Goal: Information Seeking & Learning: Find specific fact

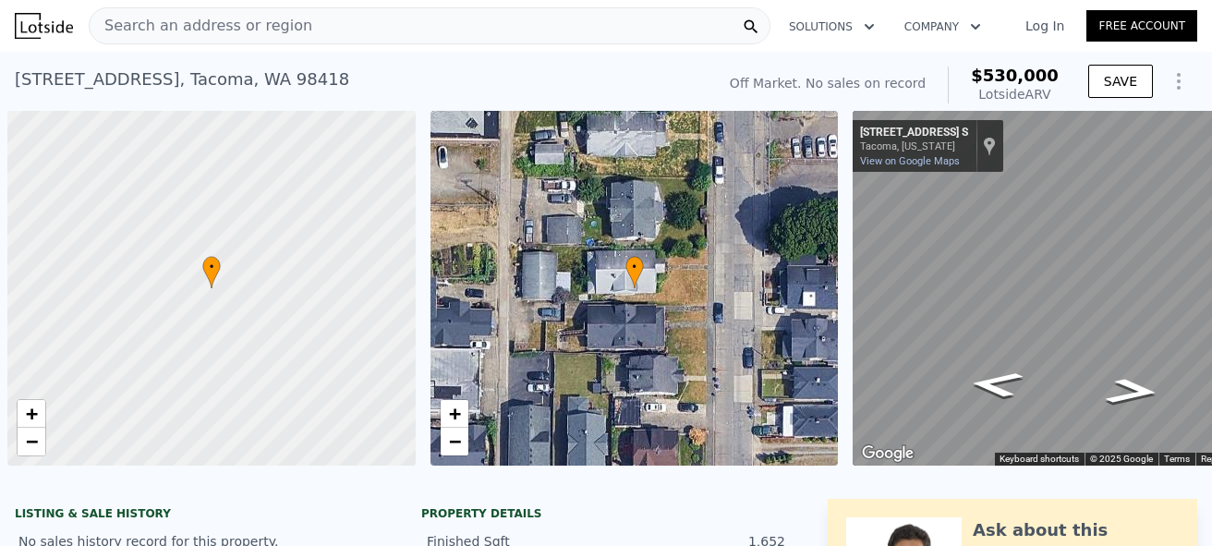
scroll to position [0, 7]
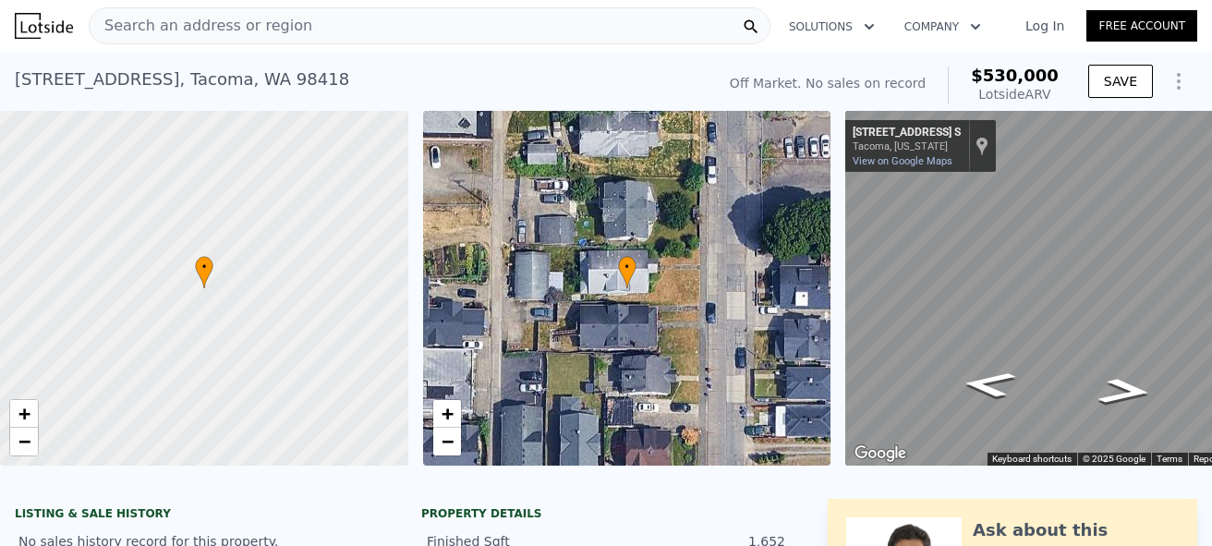
click at [296, 40] on div "Search an address or region" at bounding box center [430, 25] width 682 height 37
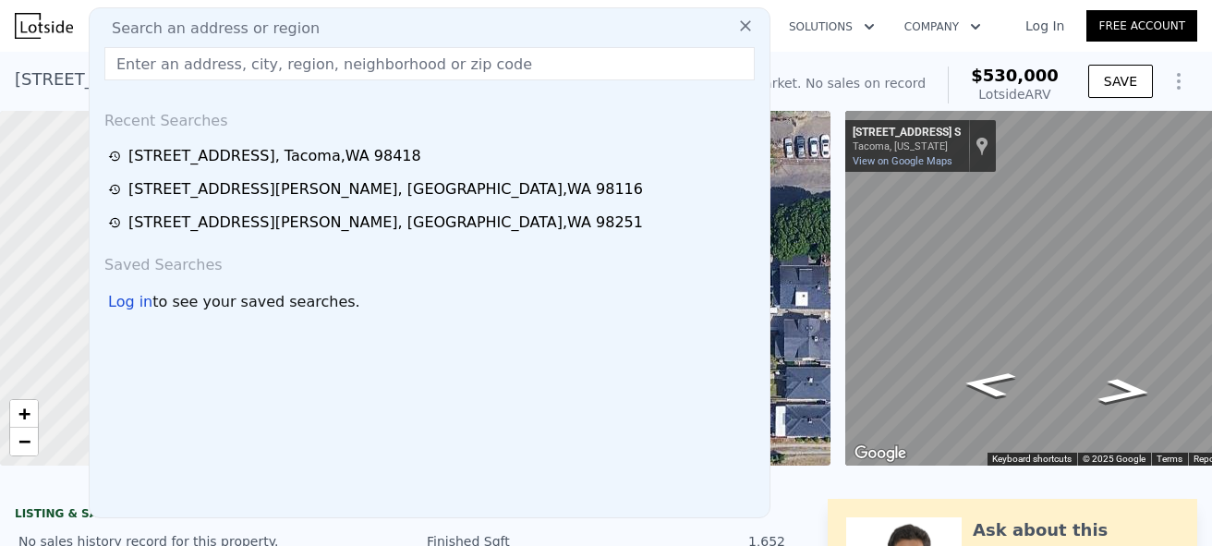
click at [295, 27] on div "Search an address or region" at bounding box center [429, 29] width 665 height 22
click at [312, 63] on input "text" at bounding box center [429, 63] width 650 height 33
paste input "[STREET_ADDRESS]"
type input "[STREET_ADDRESS]"
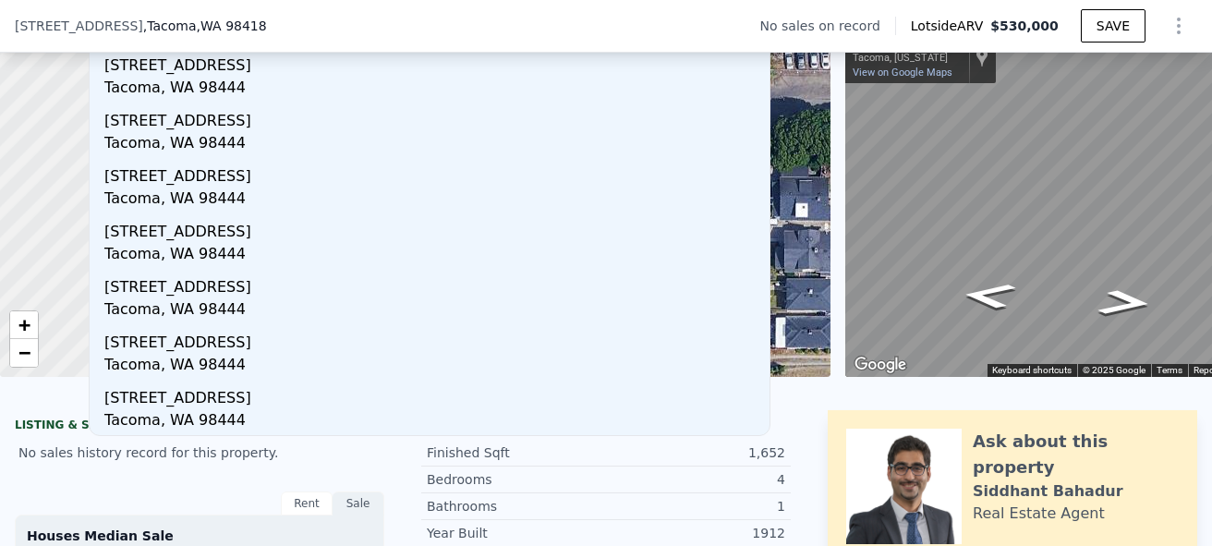
scroll to position [277, 0]
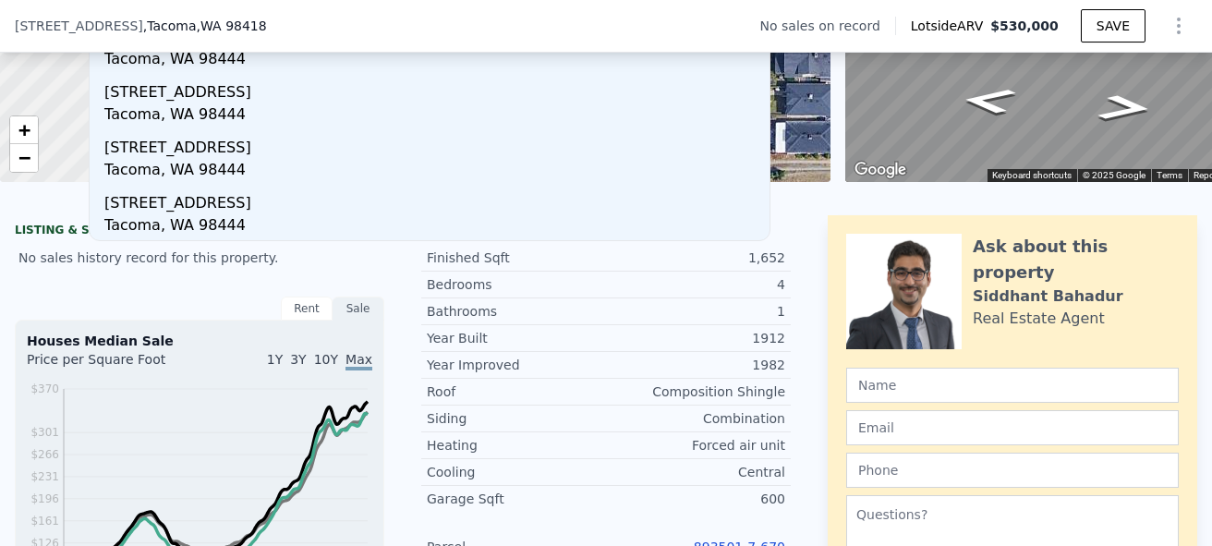
click at [240, 380] on div "1Y 3Y 10Y Max" at bounding box center [286, 365] width 173 height 30
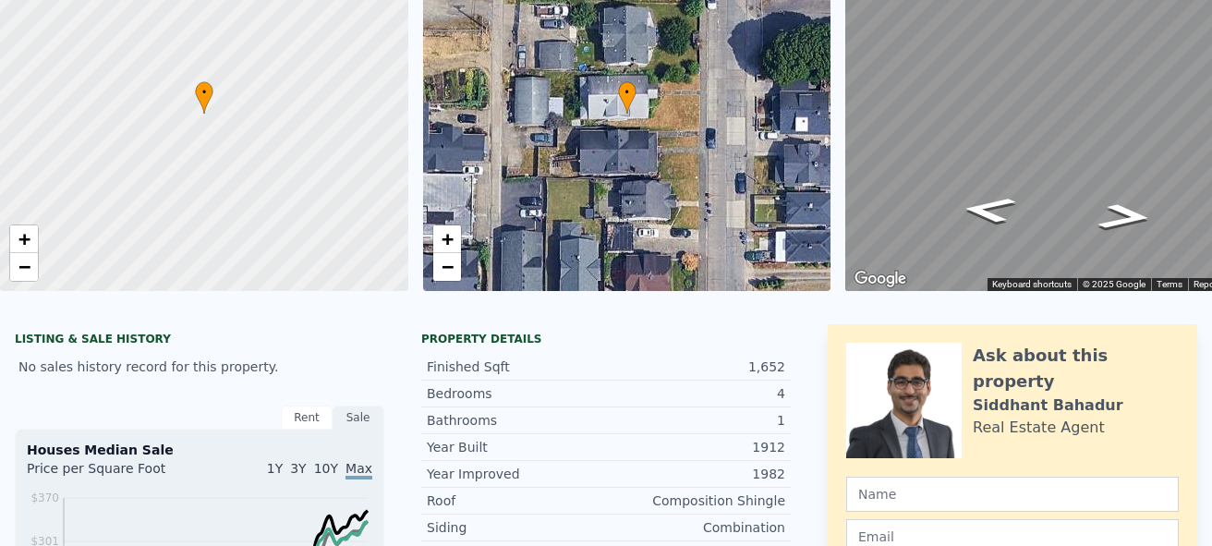
scroll to position [0, 0]
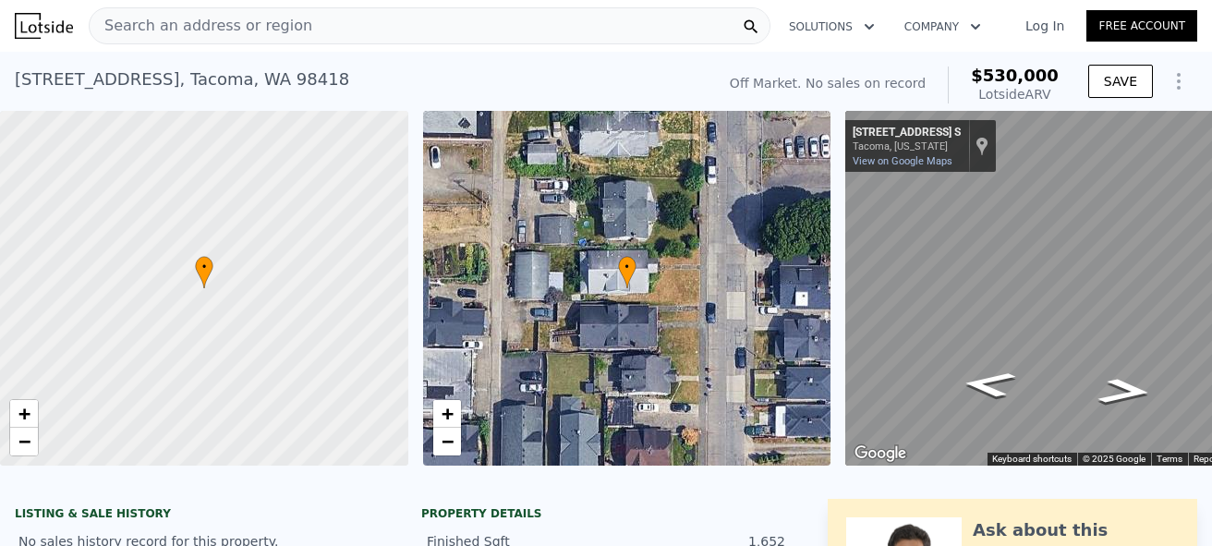
click at [408, 34] on div "Search an address or region" at bounding box center [430, 25] width 682 height 37
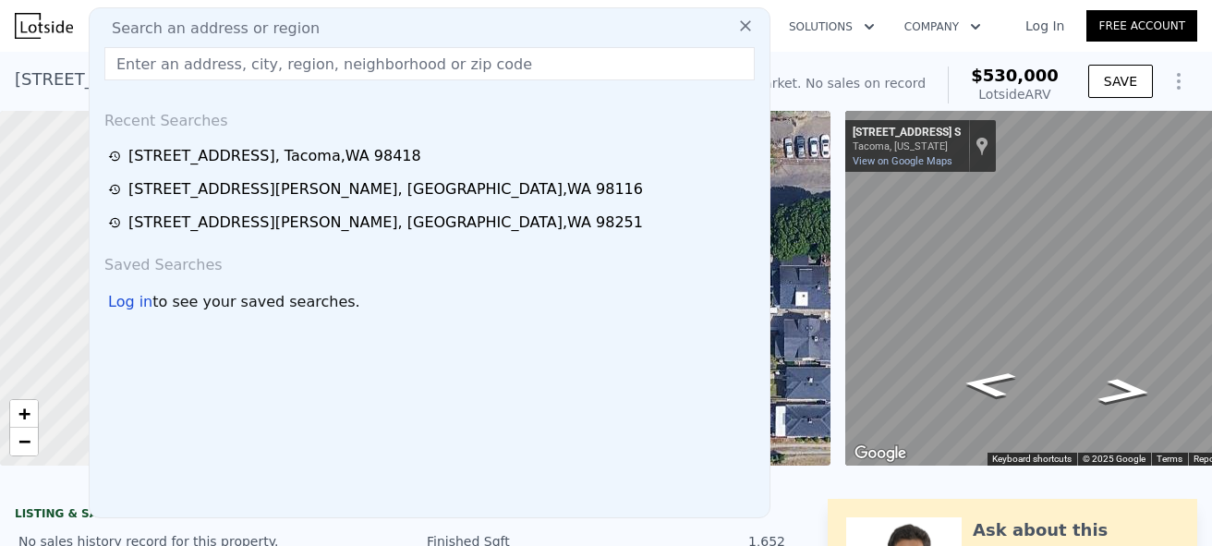
type input "[STREET_ADDRESS]"
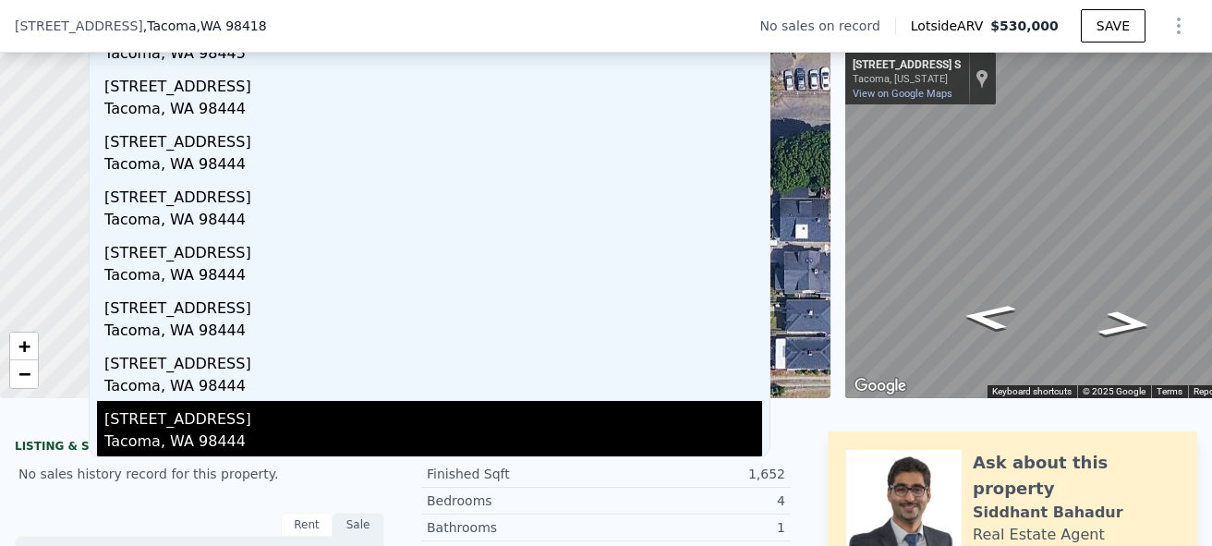
scroll to position [92, 0]
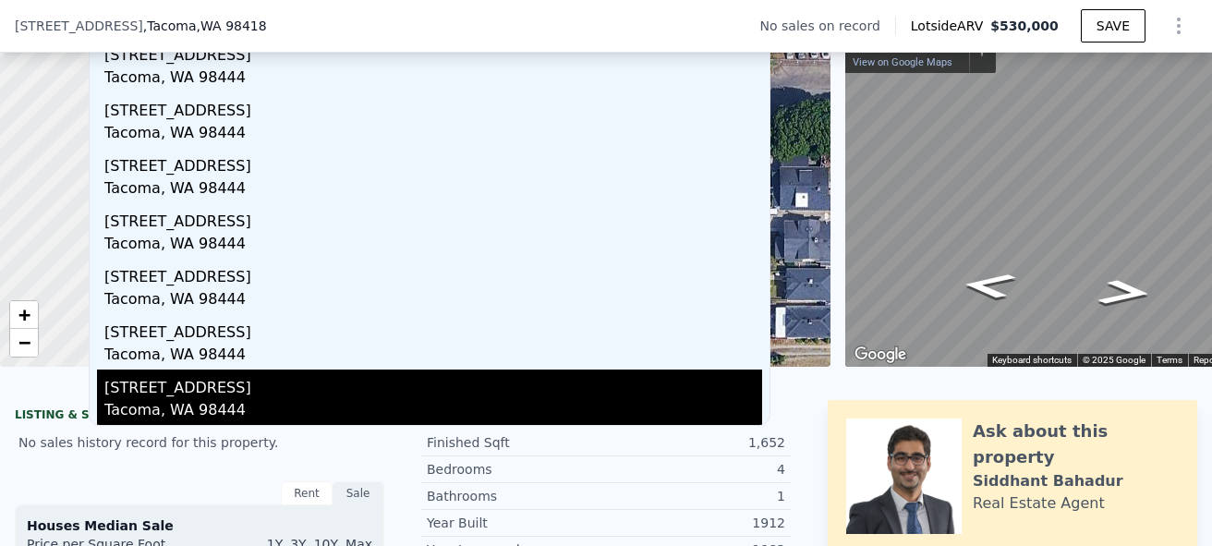
click at [216, 403] on div "Tacoma, WA 98444" at bounding box center [433, 412] width 658 height 26
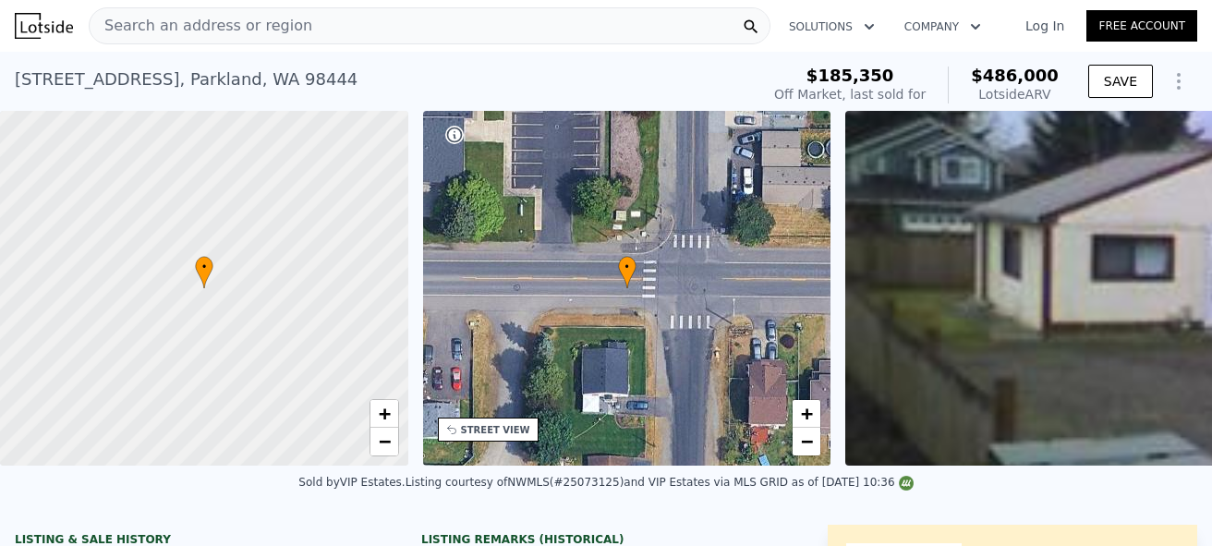
drag, startPoint x: 1061, startPoint y: 101, endPoint x: 982, endPoint y: 84, distance: 80.3
click at [982, 84] on div "$185,350 Off Market, last sold for $486,000 Lotside ARV" at bounding box center [916, 85] width 299 height 52
copy div "$486,000 Lotside ARV"
